Goal: Information Seeking & Learning: Learn about a topic

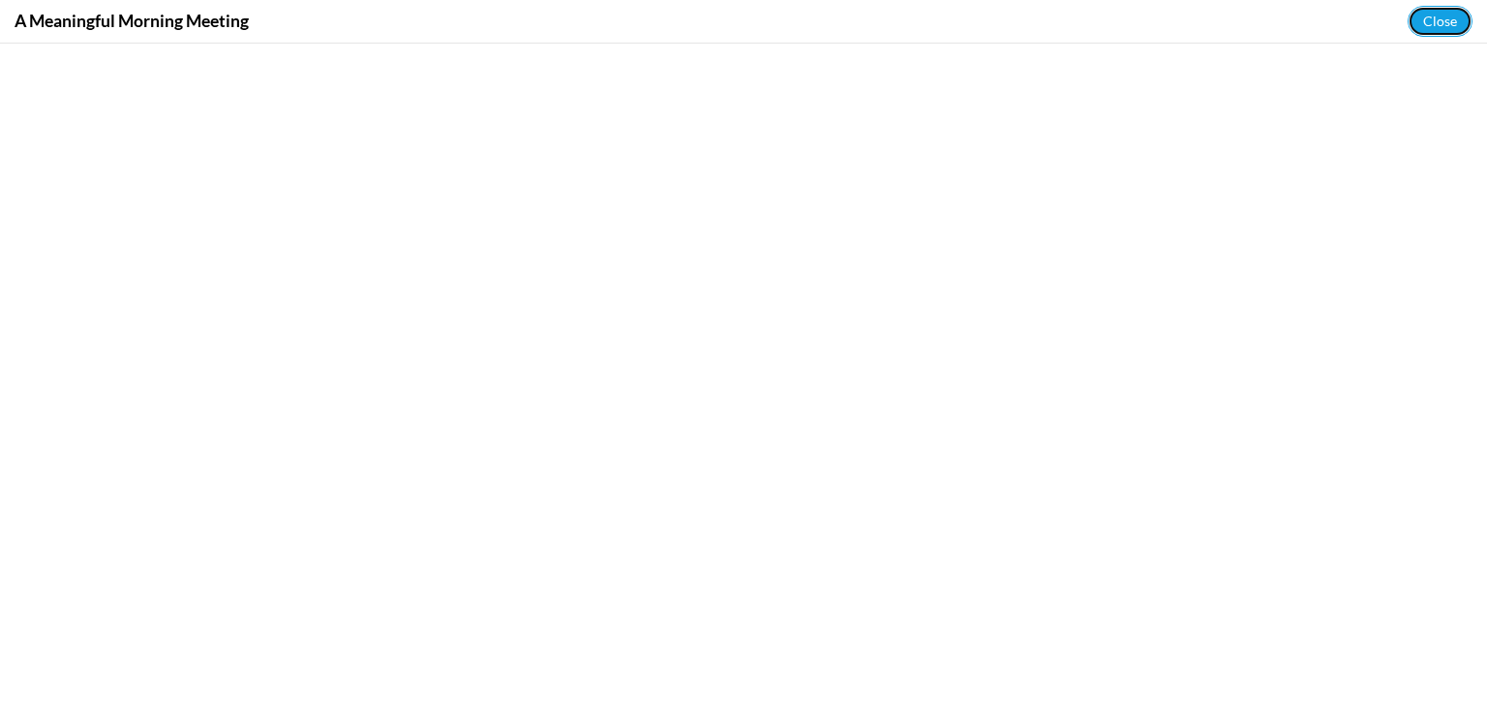
click at [1449, 12] on button "Close" at bounding box center [1440, 21] width 65 height 31
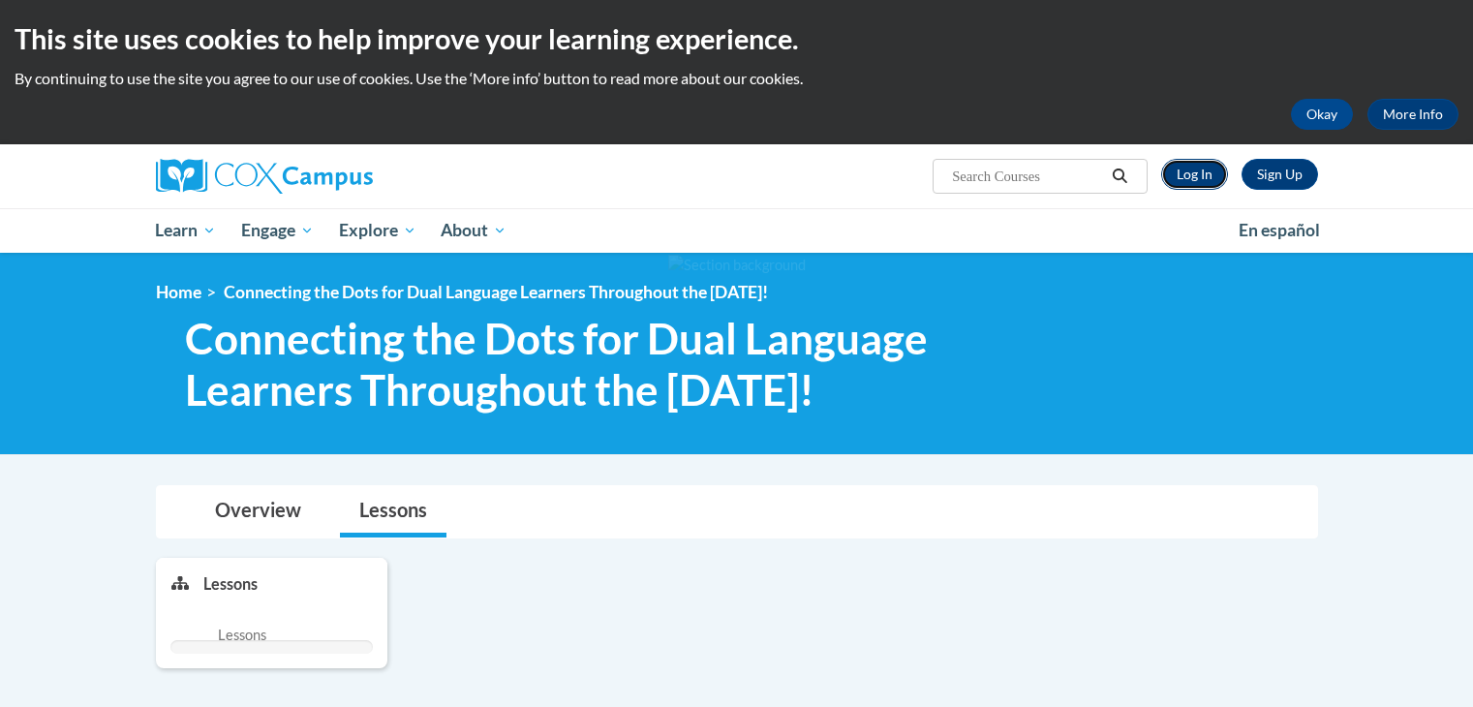
drag, startPoint x: 0, startPoint y: 0, endPoint x: 1195, endPoint y: 175, distance: 1207.7
click at [1195, 175] on link "Log In" at bounding box center [1194, 174] width 67 height 31
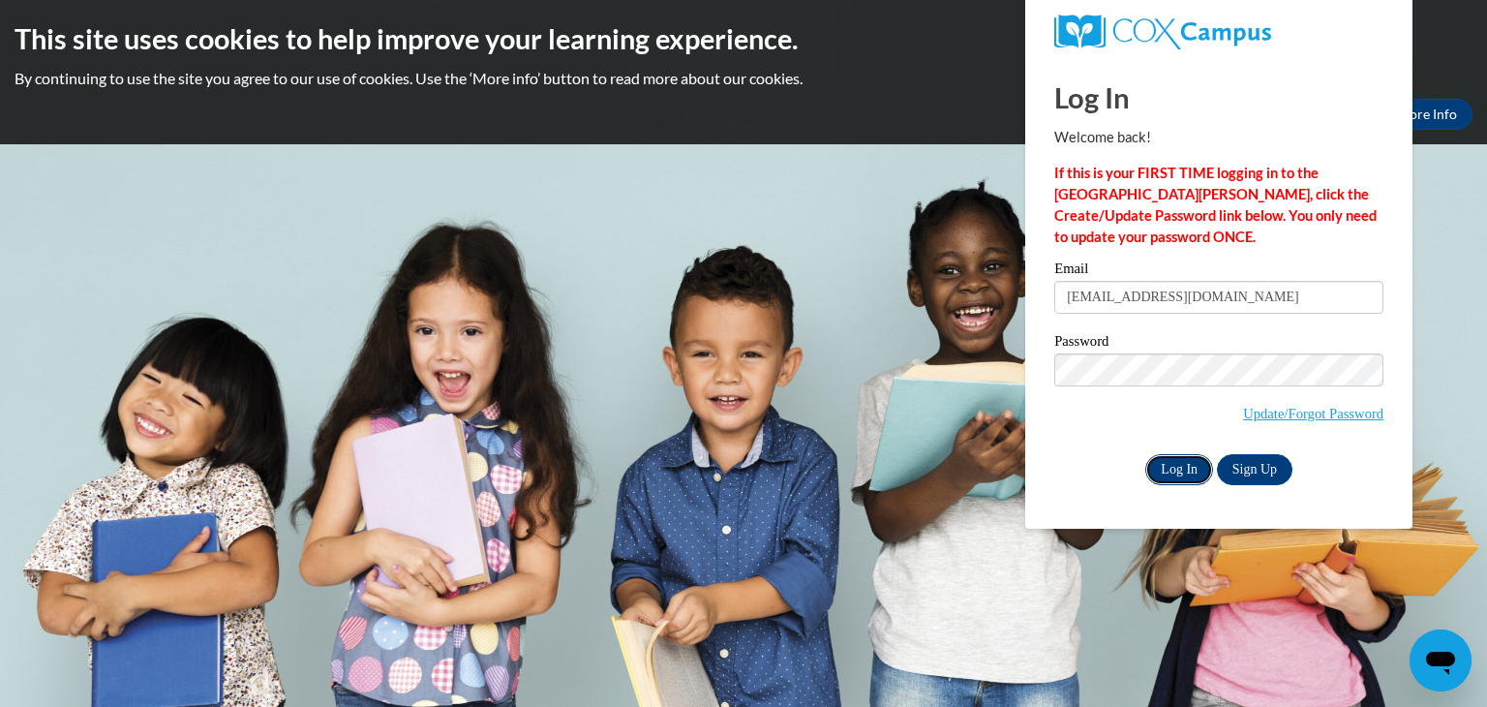
click at [1167, 459] on input "Log In" at bounding box center [1180, 469] width 68 height 31
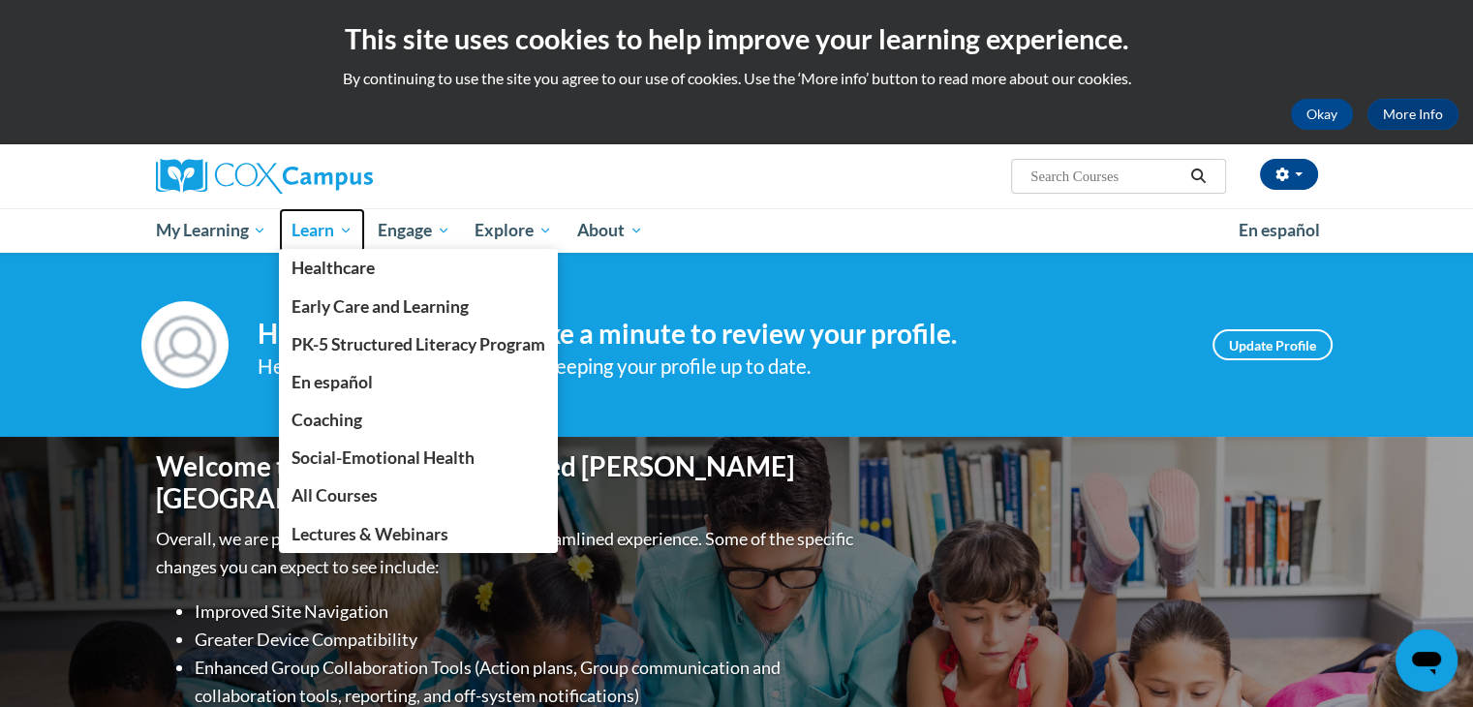
click at [321, 234] on span "Learn" at bounding box center [321, 230] width 61 height 23
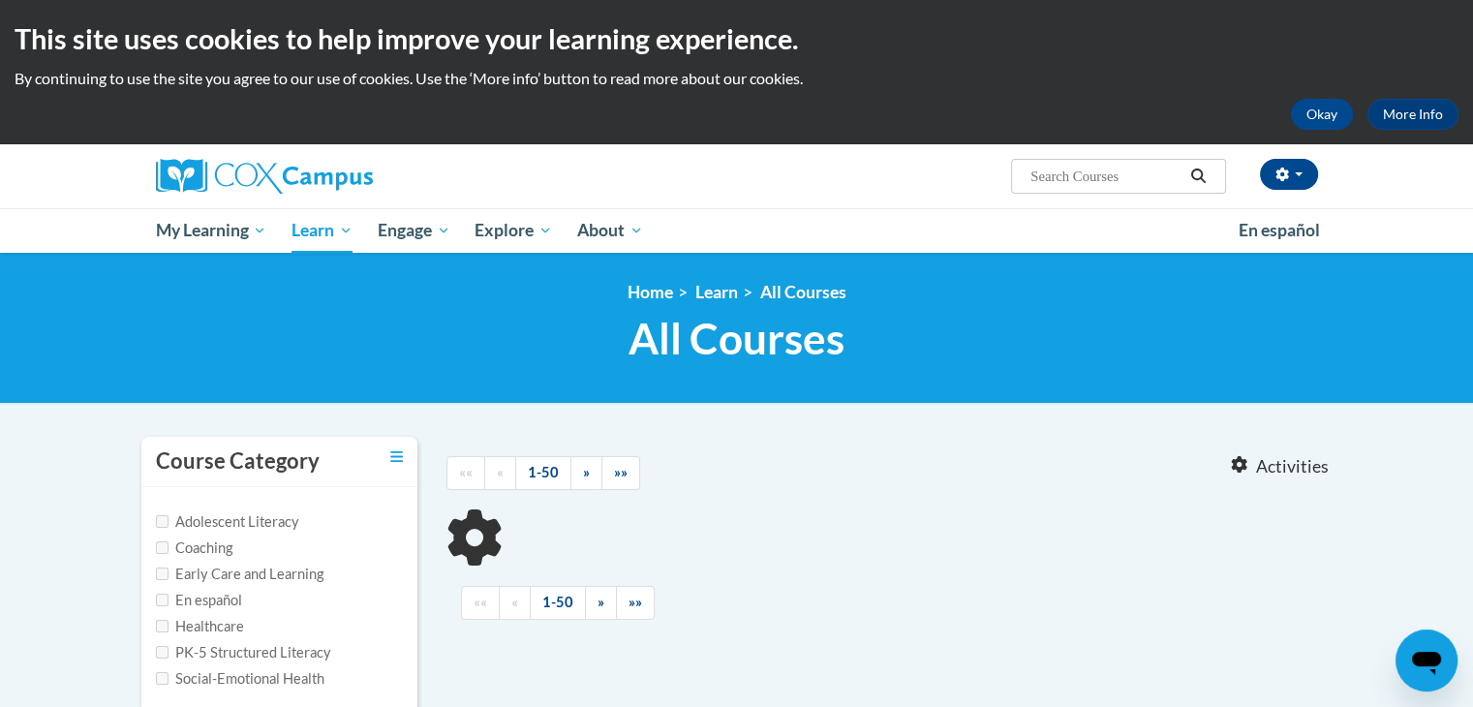
click at [236, 574] on label "Early Care and Learning" at bounding box center [240, 574] width 168 height 21
click at [168, 574] on input "Early Care and Learning" at bounding box center [162, 573] width 13 height 13
checkbox input "true"
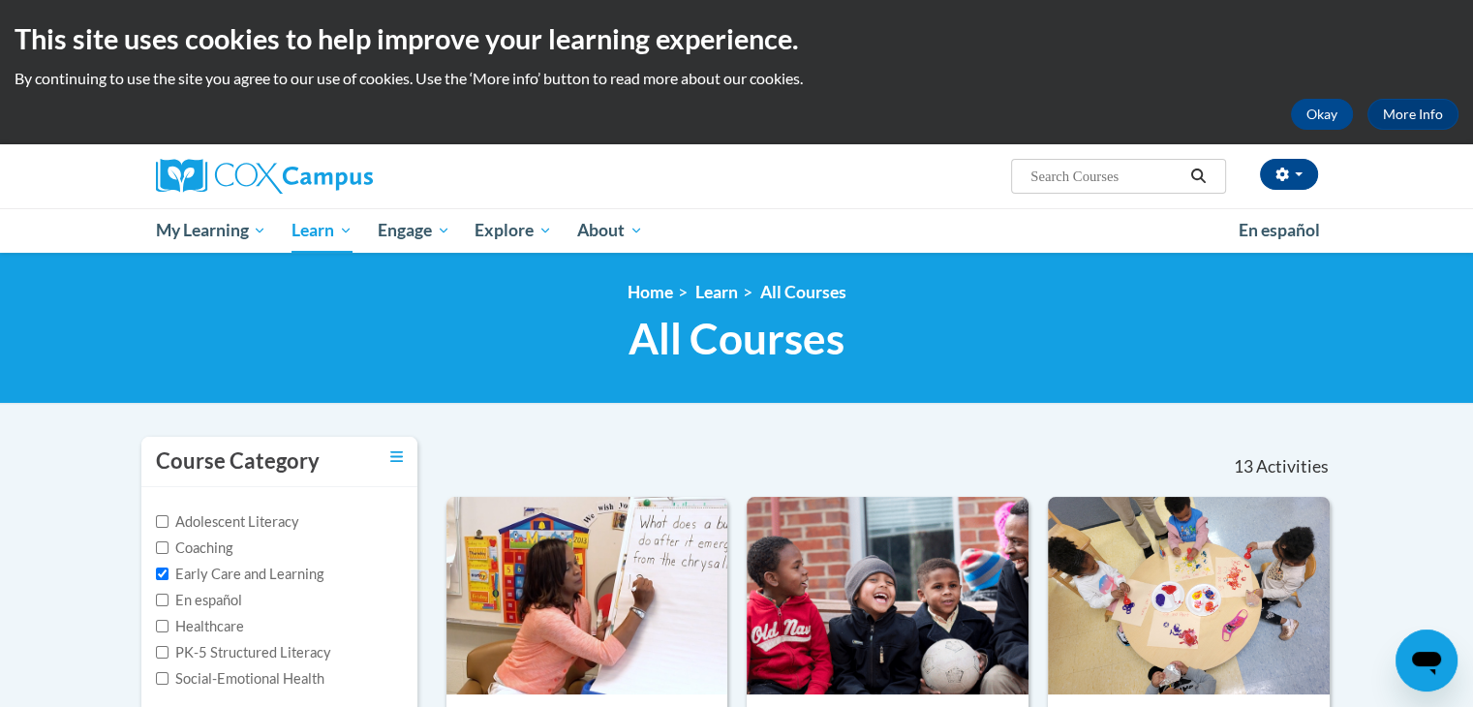
click at [250, 675] on label "Social-Emotional Health" at bounding box center [240, 678] width 168 height 21
click at [168, 675] on input "Social-Emotional Health" at bounding box center [162, 678] width 13 height 13
checkbox input "true"
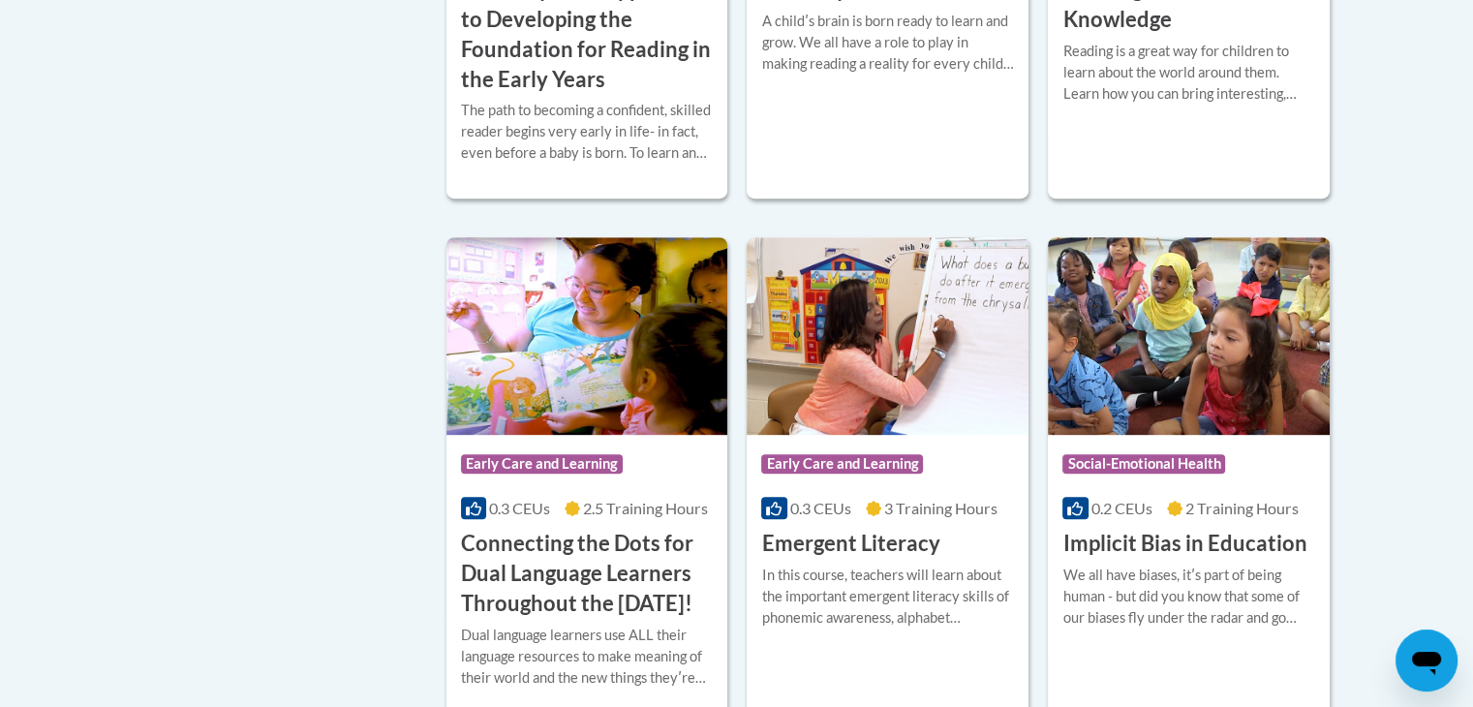
scroll to position [891, 0]
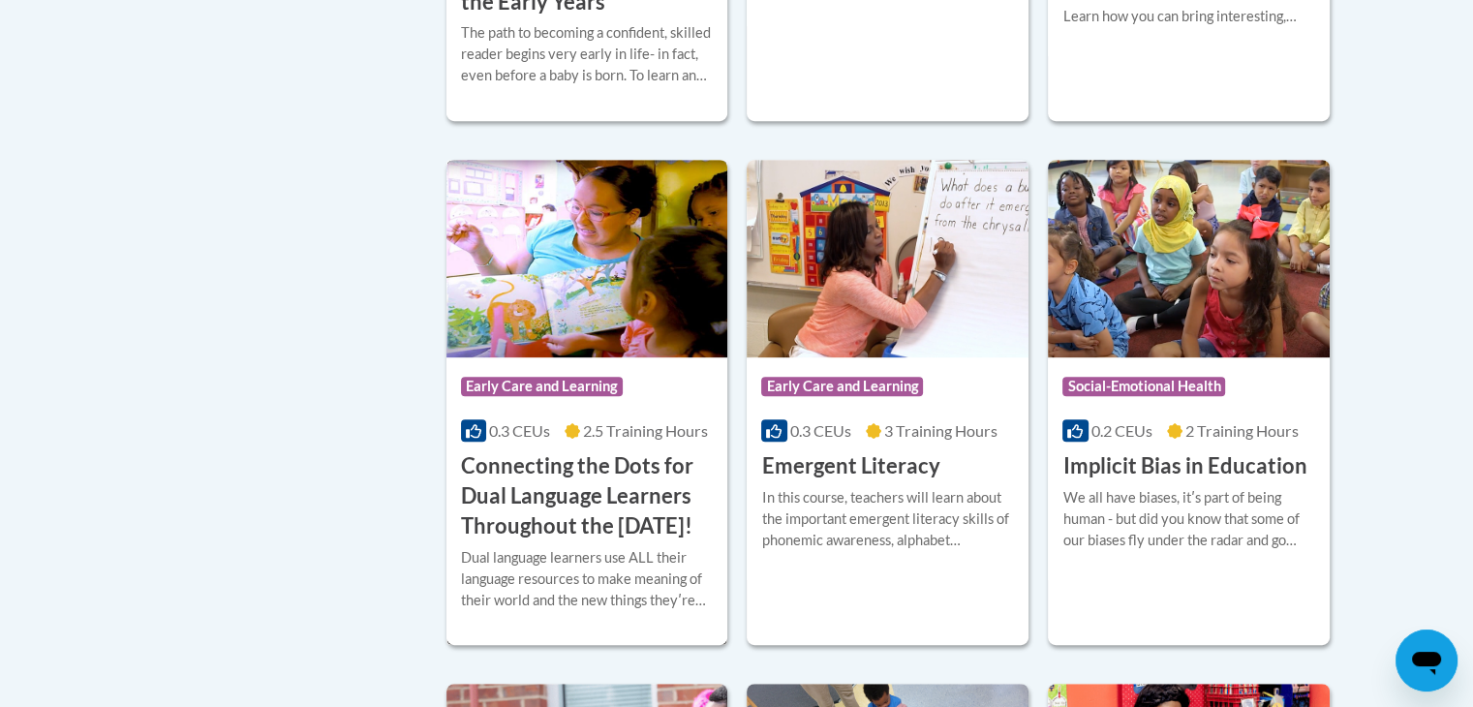
click at [570, 488] on h3 "Connecting the Dots for Dual Language Learners Throughout the [DATE]!" at bounding box center [587, 495] width 253 height 89
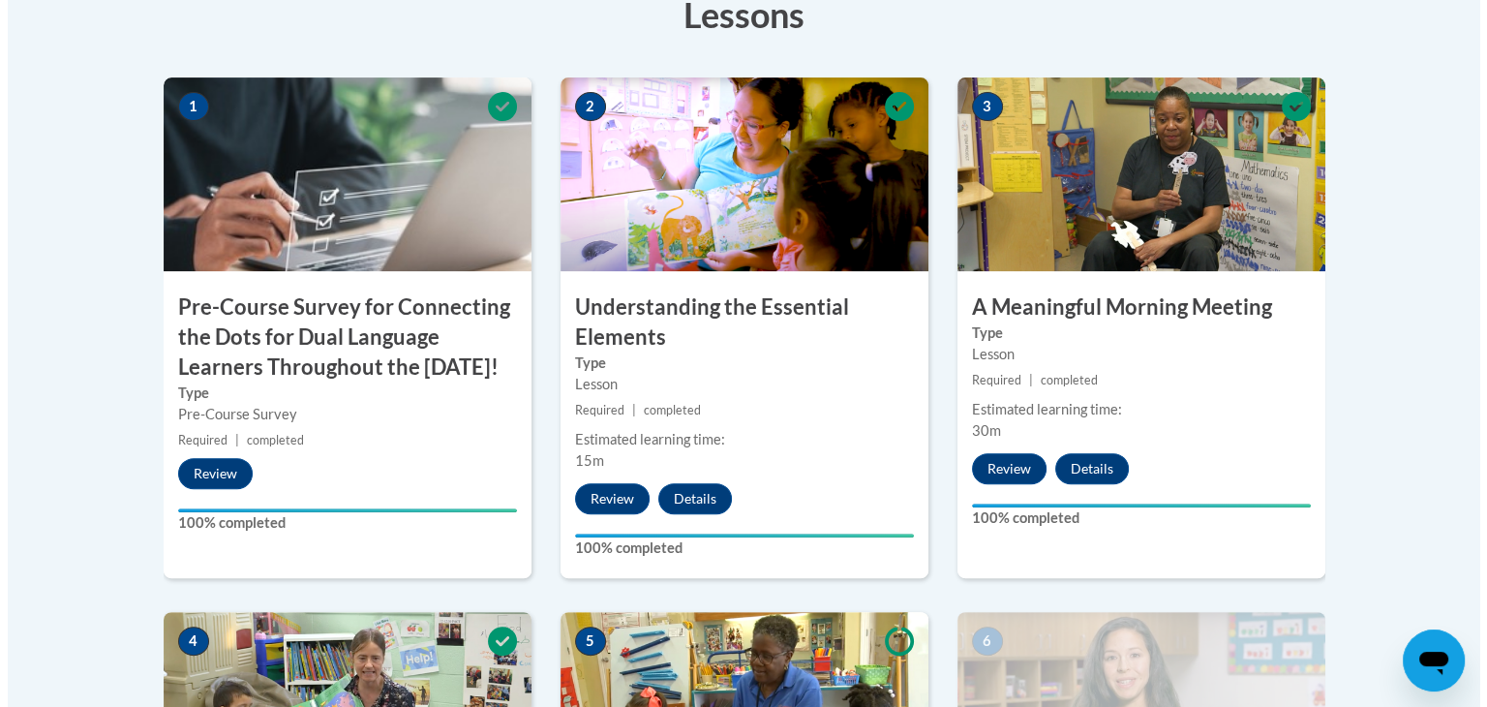
scroll to position [1236, 0]
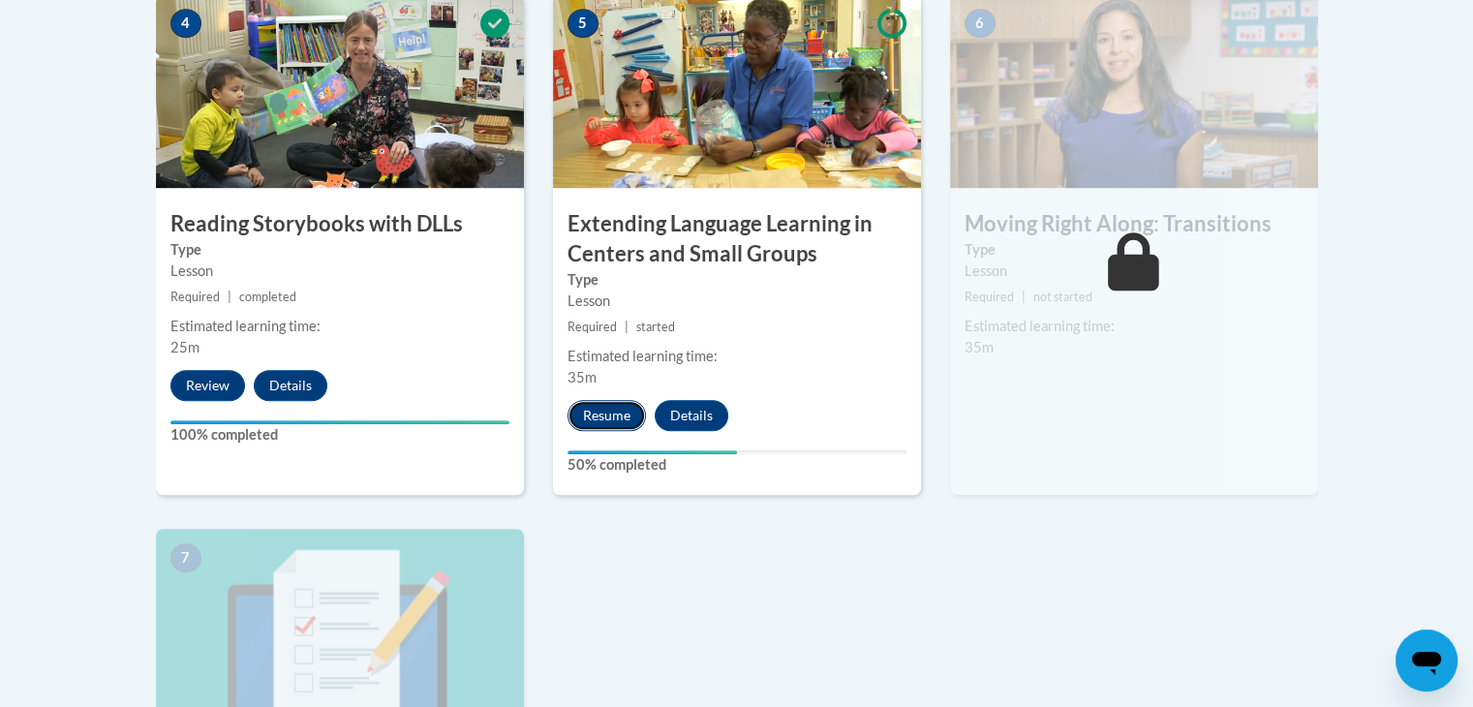
click at [616, 425] on button "Resume" at bounding box center [606, 415] width 78 height 31
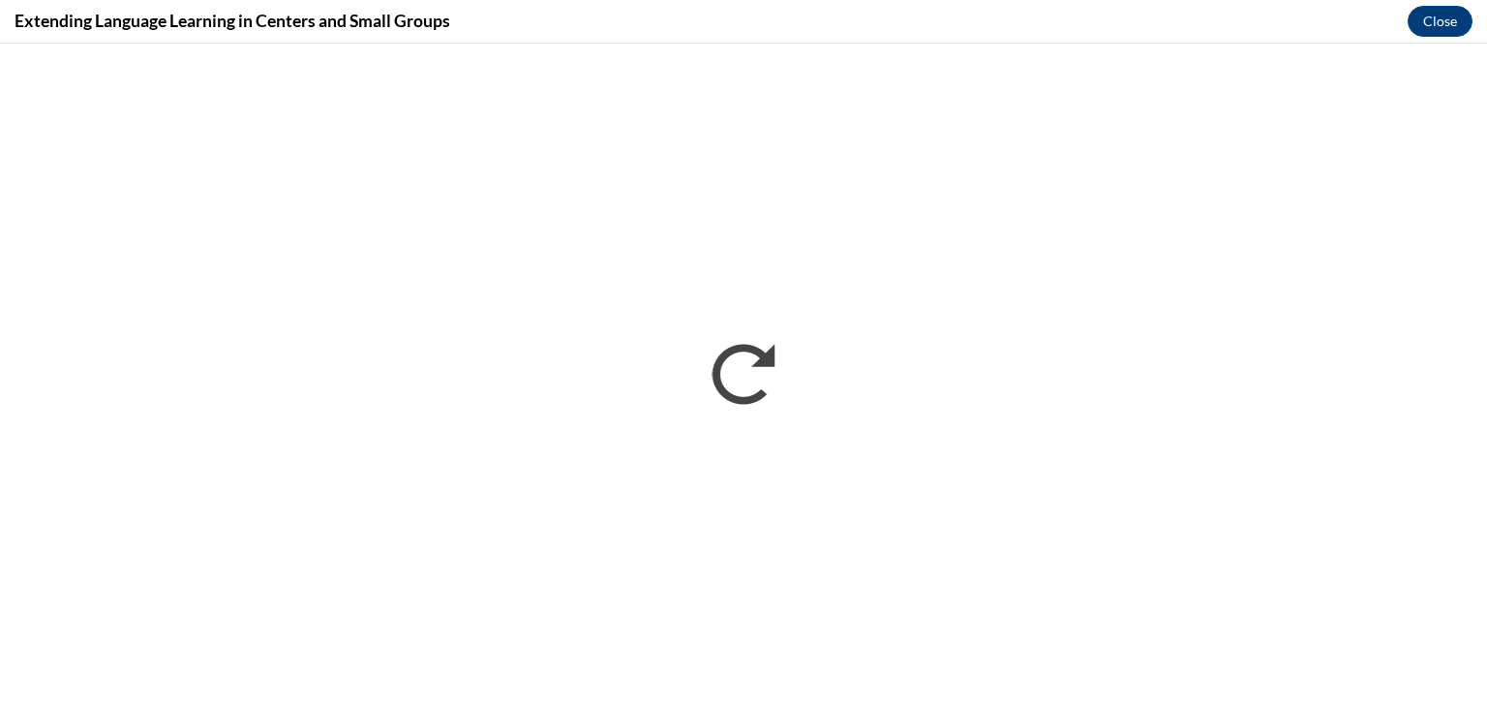
scroll to position [0, 0]
